Goal: Information Seeking & Learning: Learn about a topic

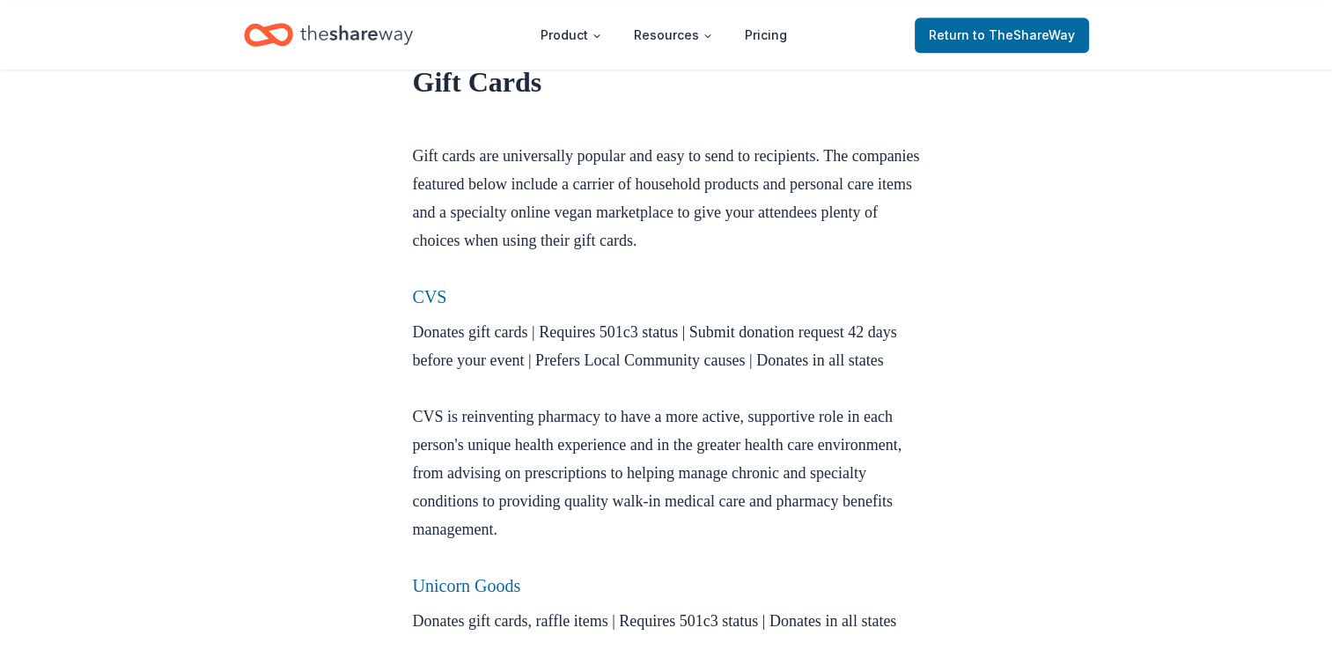
scroll to position [881, 0]
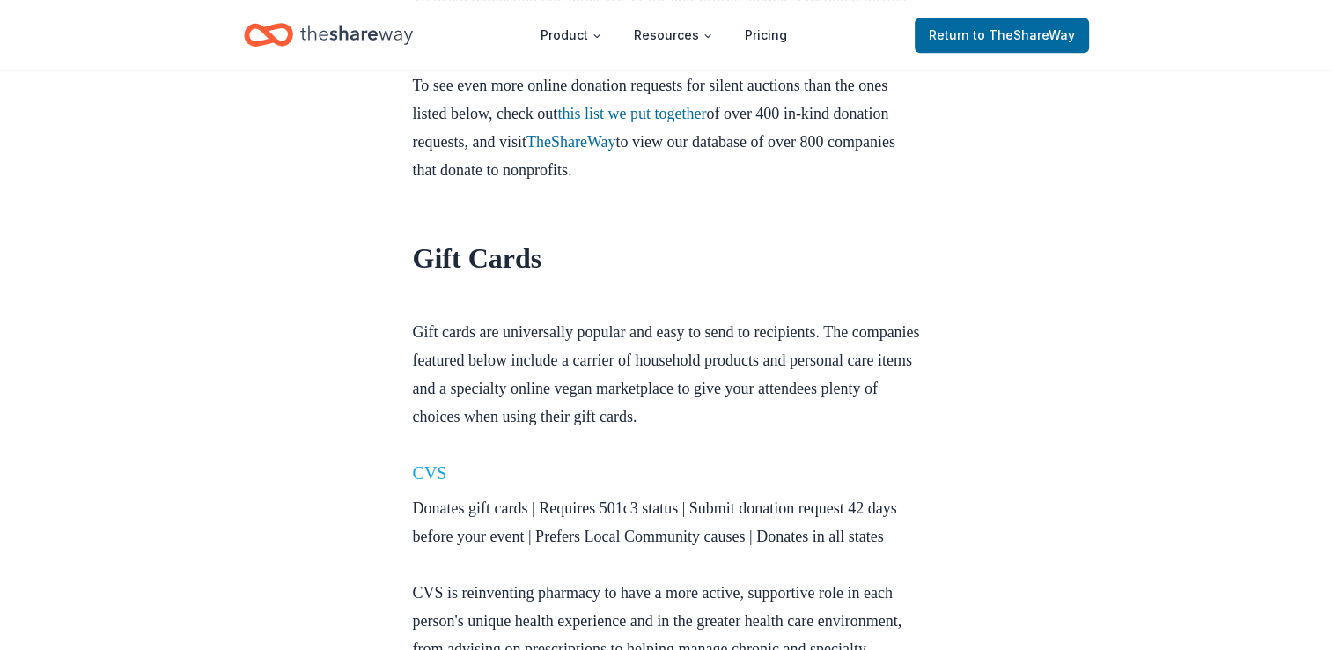
click at [441, 474] on link "CVS" at bounding box center [430, 472] width 34 height 19
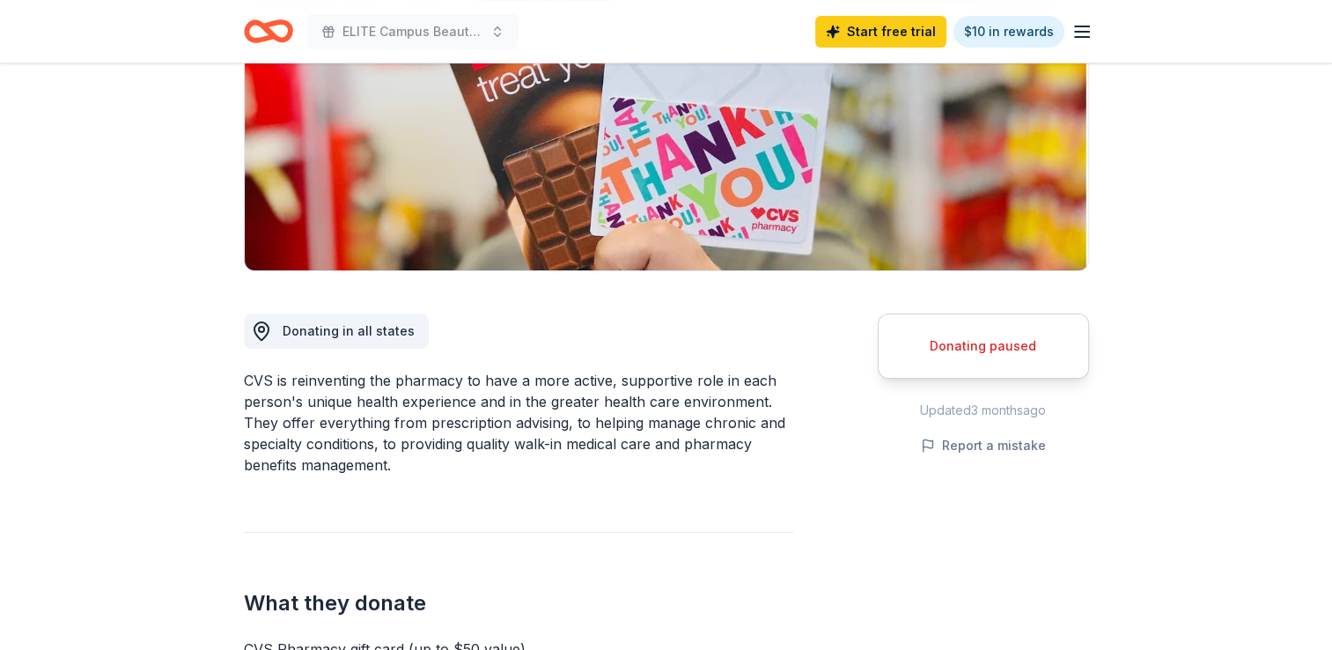
scroll to position [616, 0]
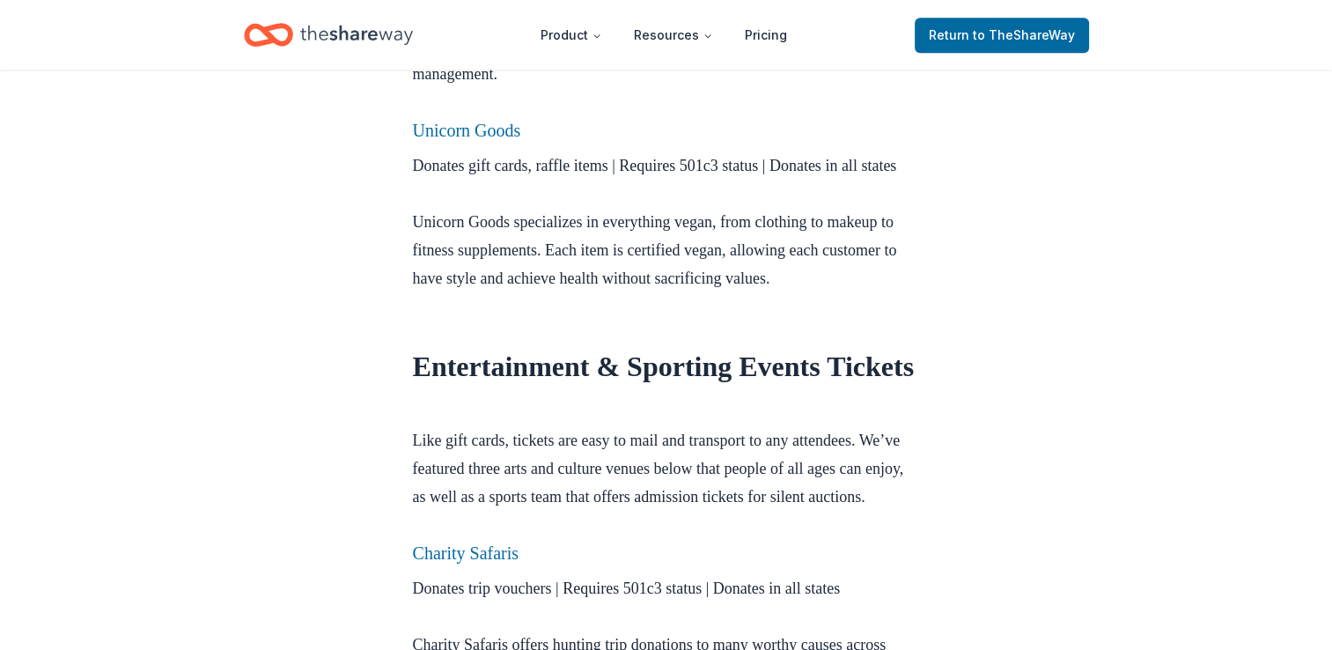
scroll to position [1761, 0]
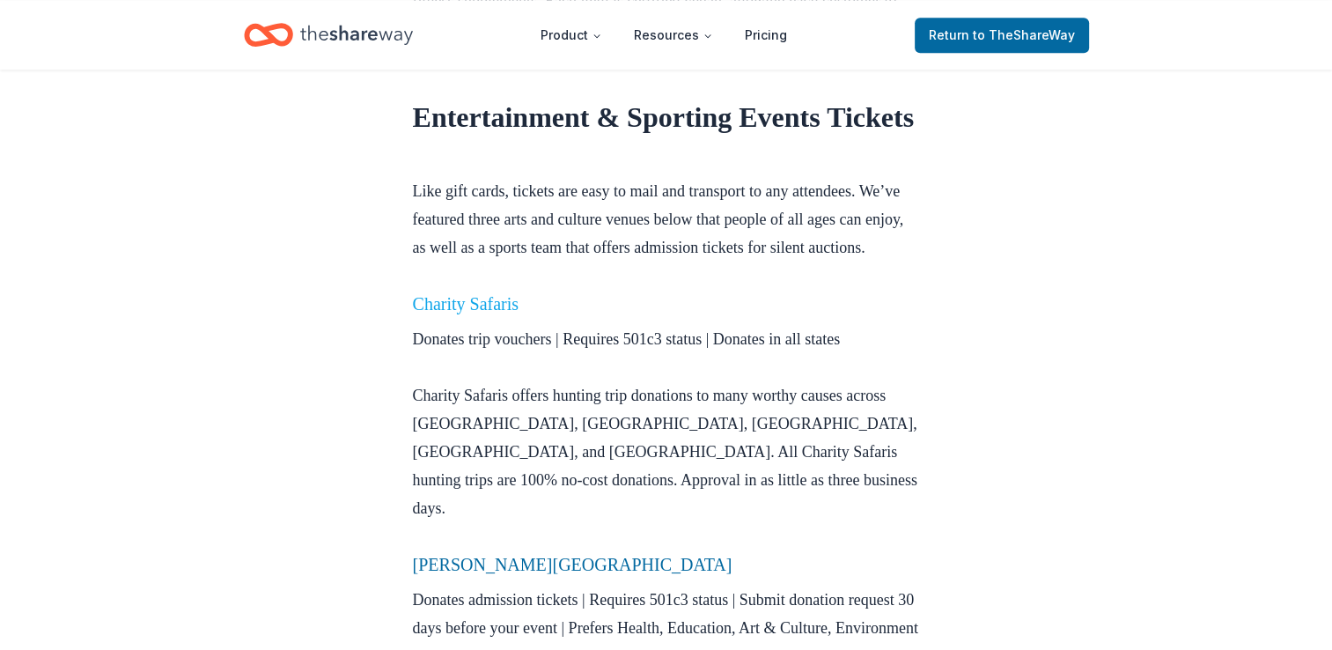
click at [480, 313] on link "Charity Safaris" at bounding box center [466, 303] width 107 height 19
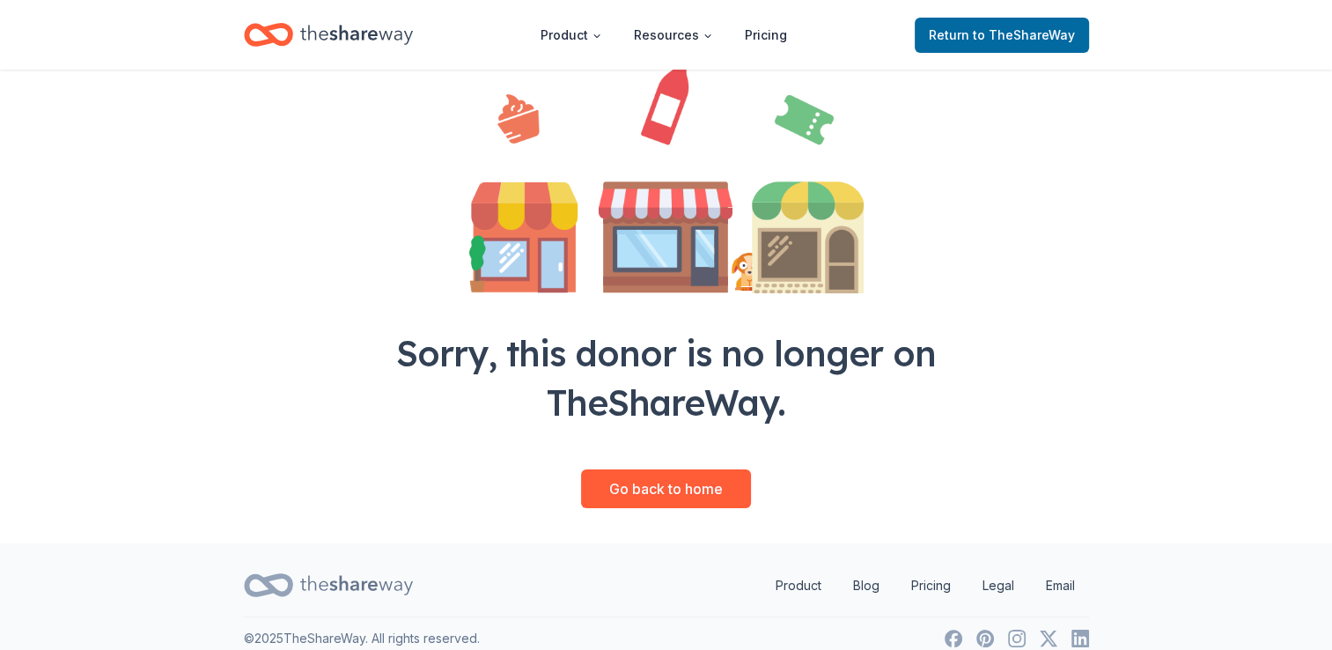
scroll to position [199, 0]
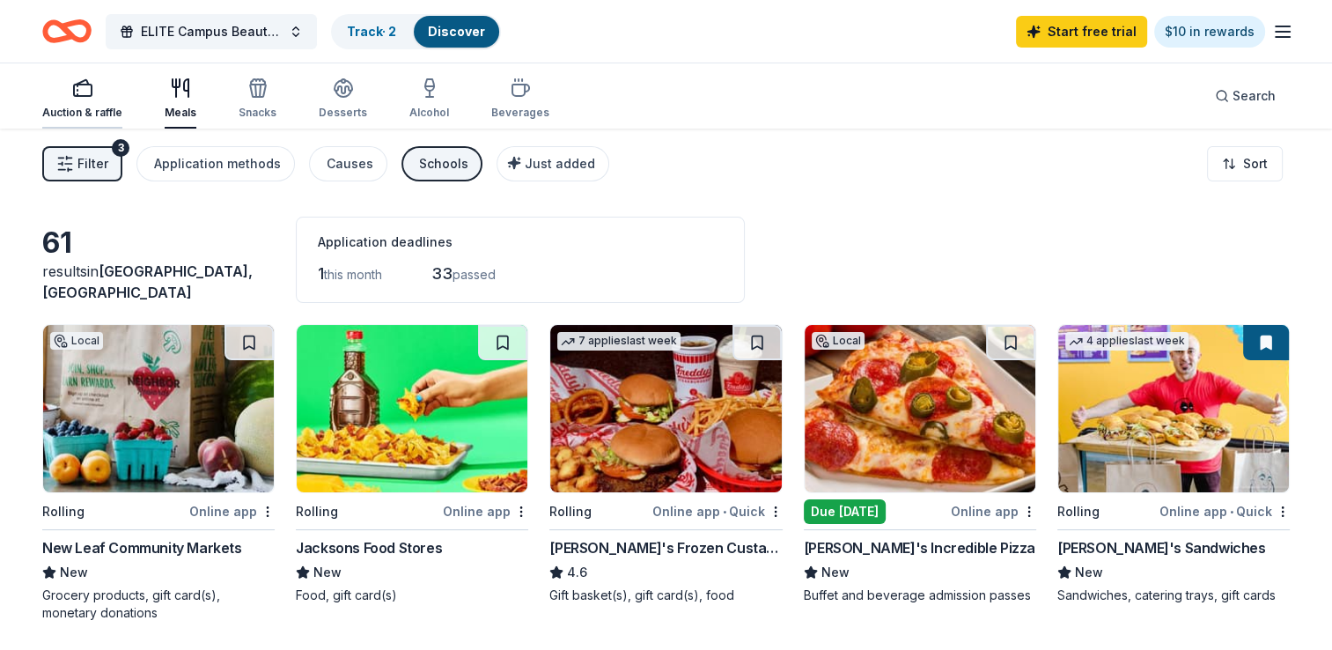
drag, startPoint x: 105, startPoint y: 104, endPoint x: 116, endPoint y: 103, distance: 11.5
click at [105, 104] on div "Auction & raffle" at bounding box center [82, 98] width 80 height 42
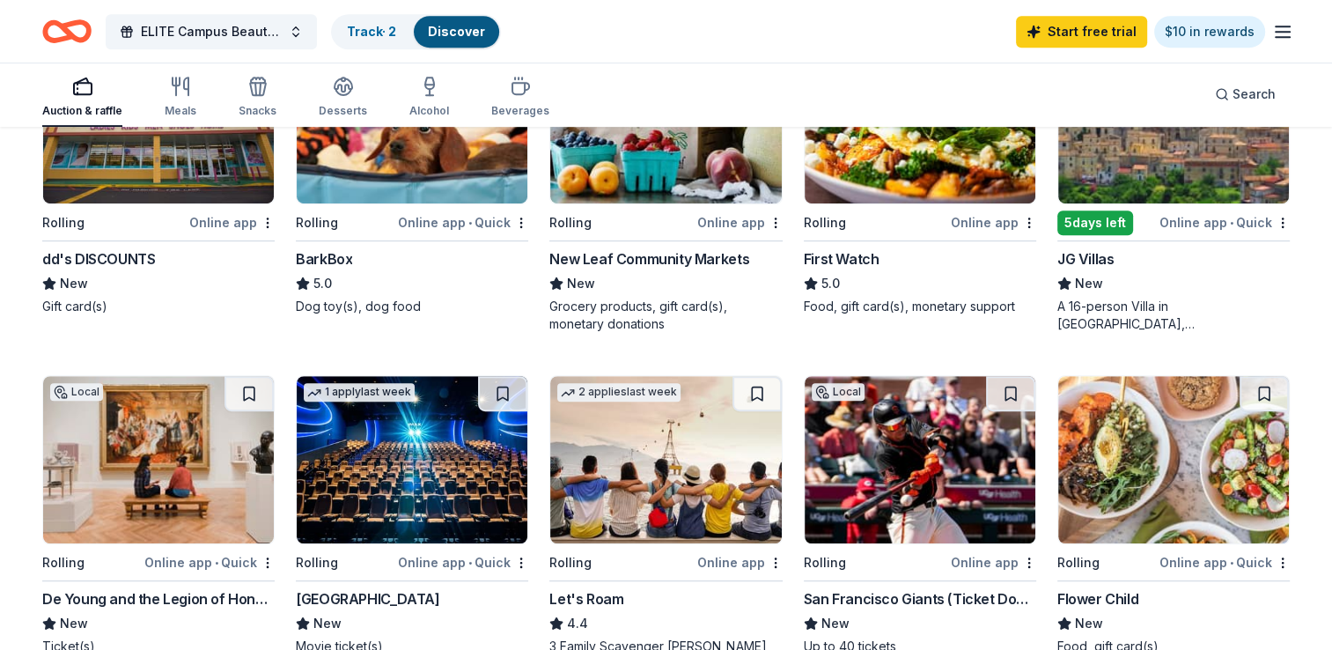
scroll to position [1057, 0]
